Goal: Transaction & Acquisition: Purchase product/service

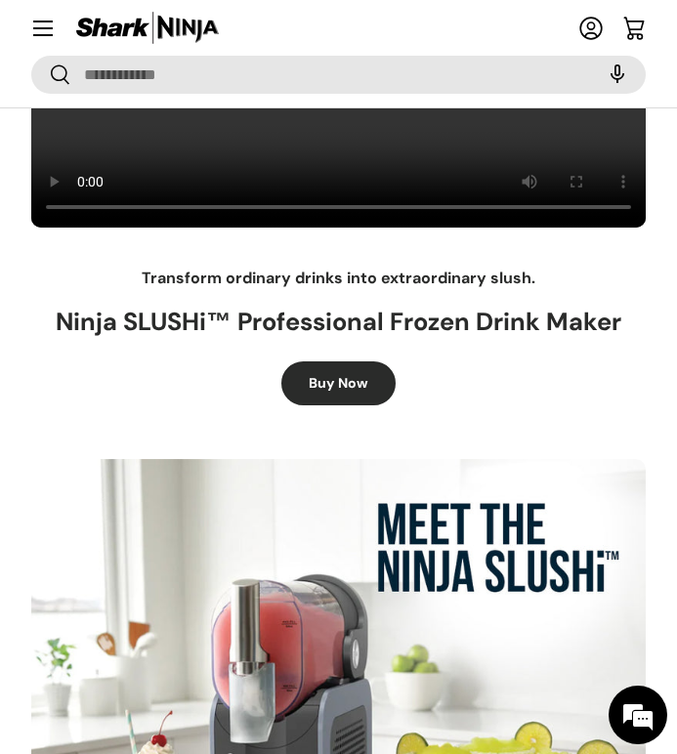
scroll to position [318, 0]
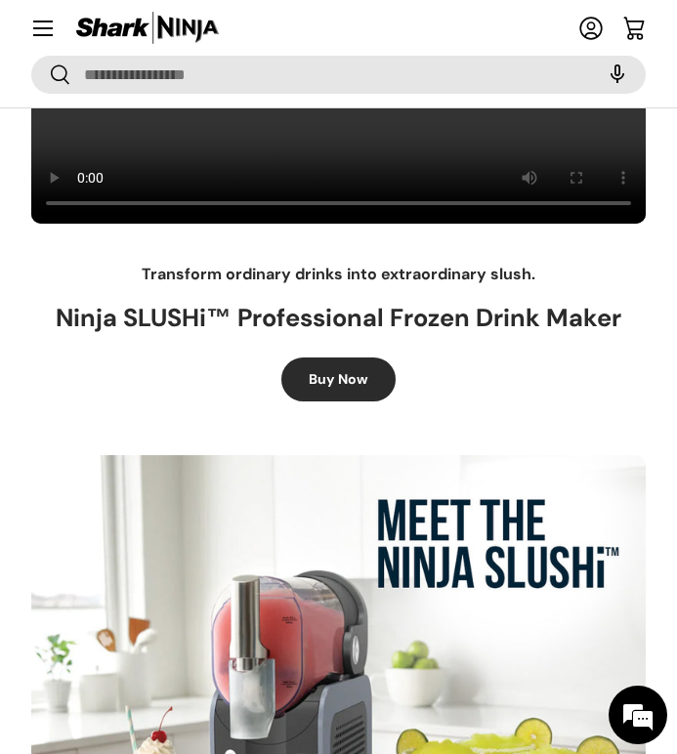
click at [336, 388] on link "Buy Now" at bounding box center [338, 379] width 114 height 44
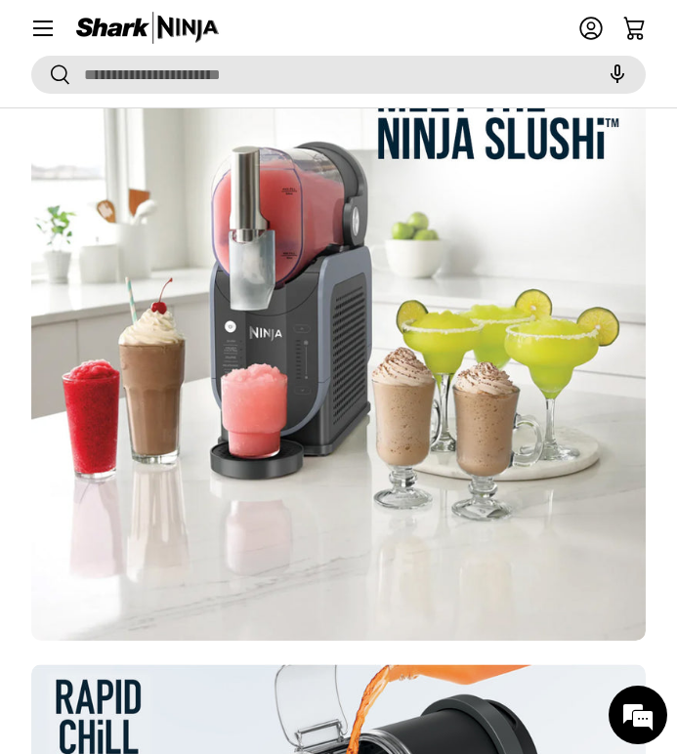
scroll to position [1040, 0]
